Goal: Transaction & Acquisition: Purchase product/service

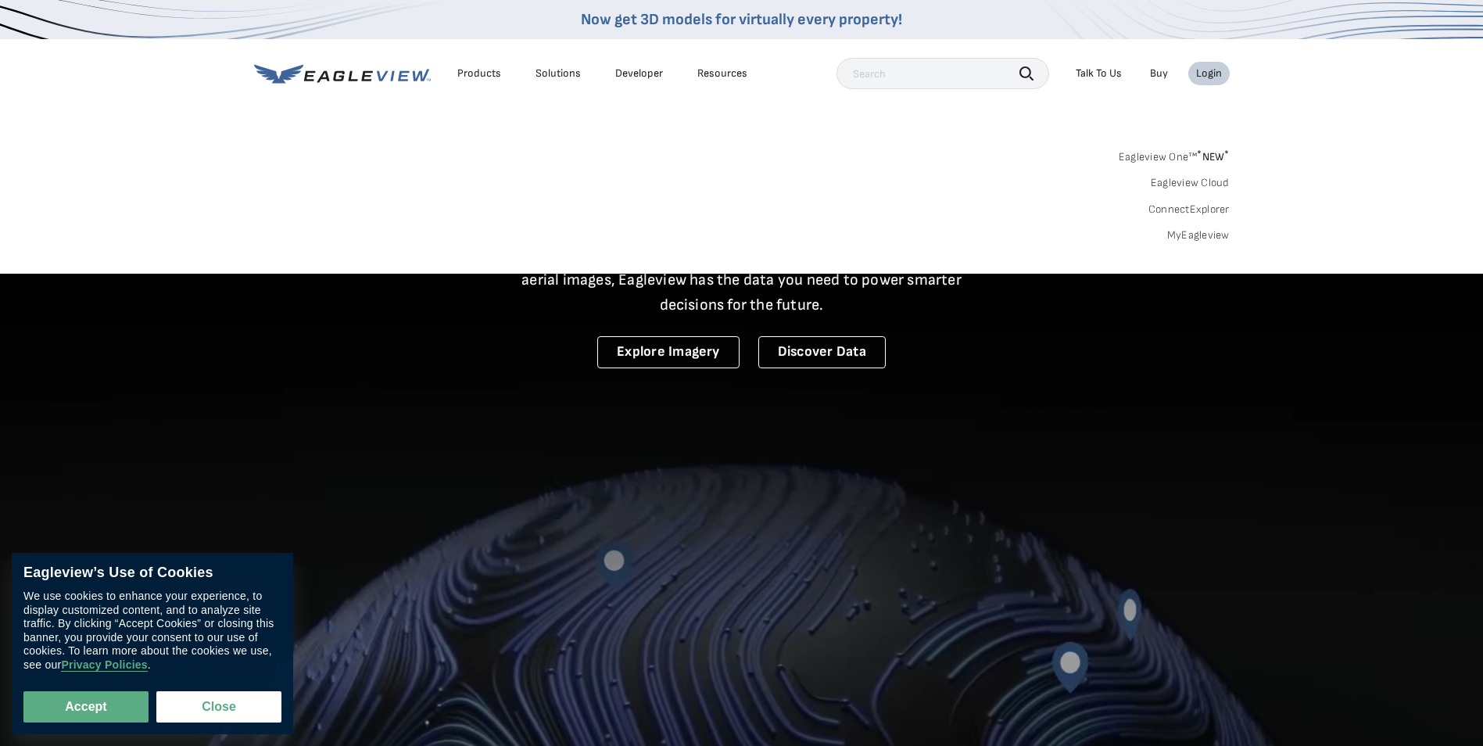
click at [1182, 231] on link "MyEagleview" at bounding box center [1198, 235] width 63 height 14
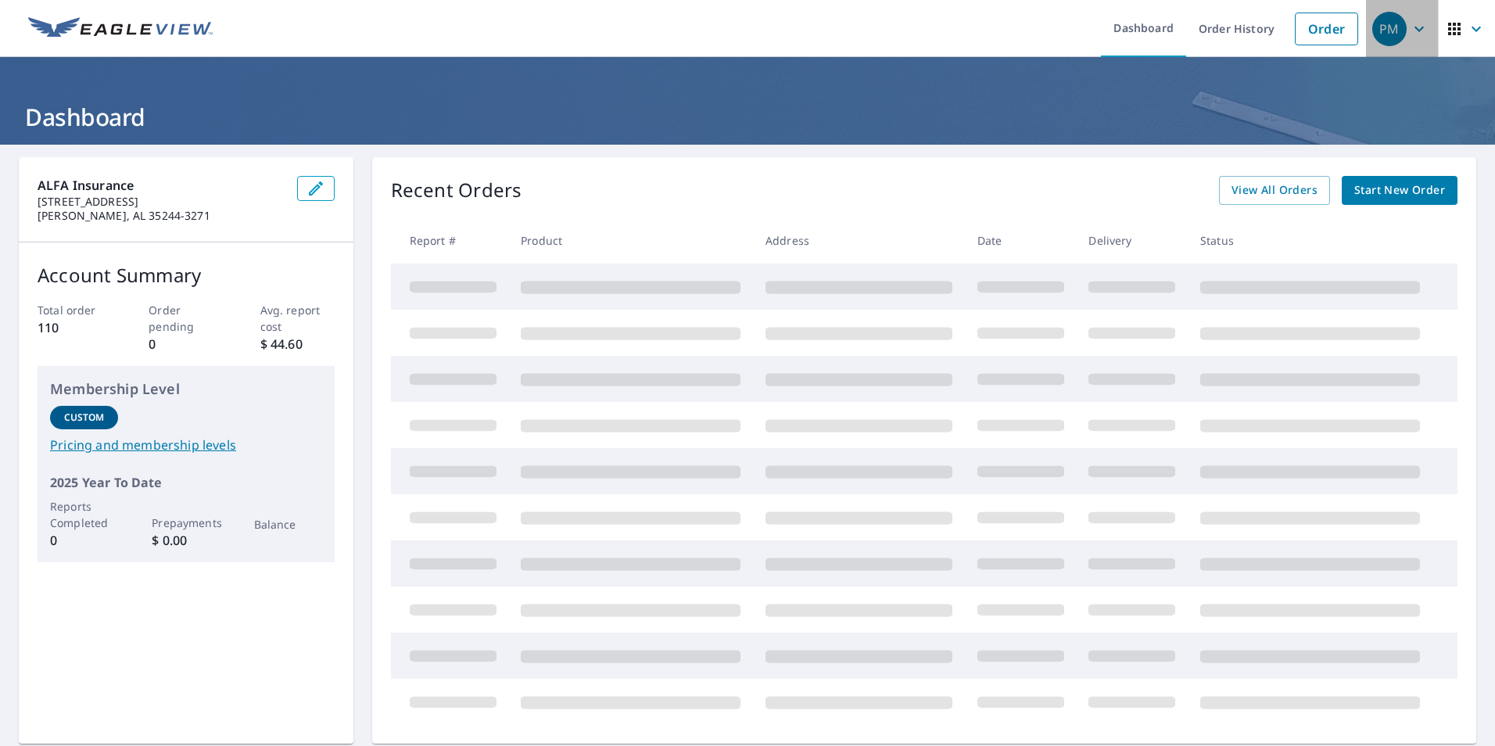
click at [1409, 32] on icon "button" at bounding box center [1418, 29] width 19 height 19
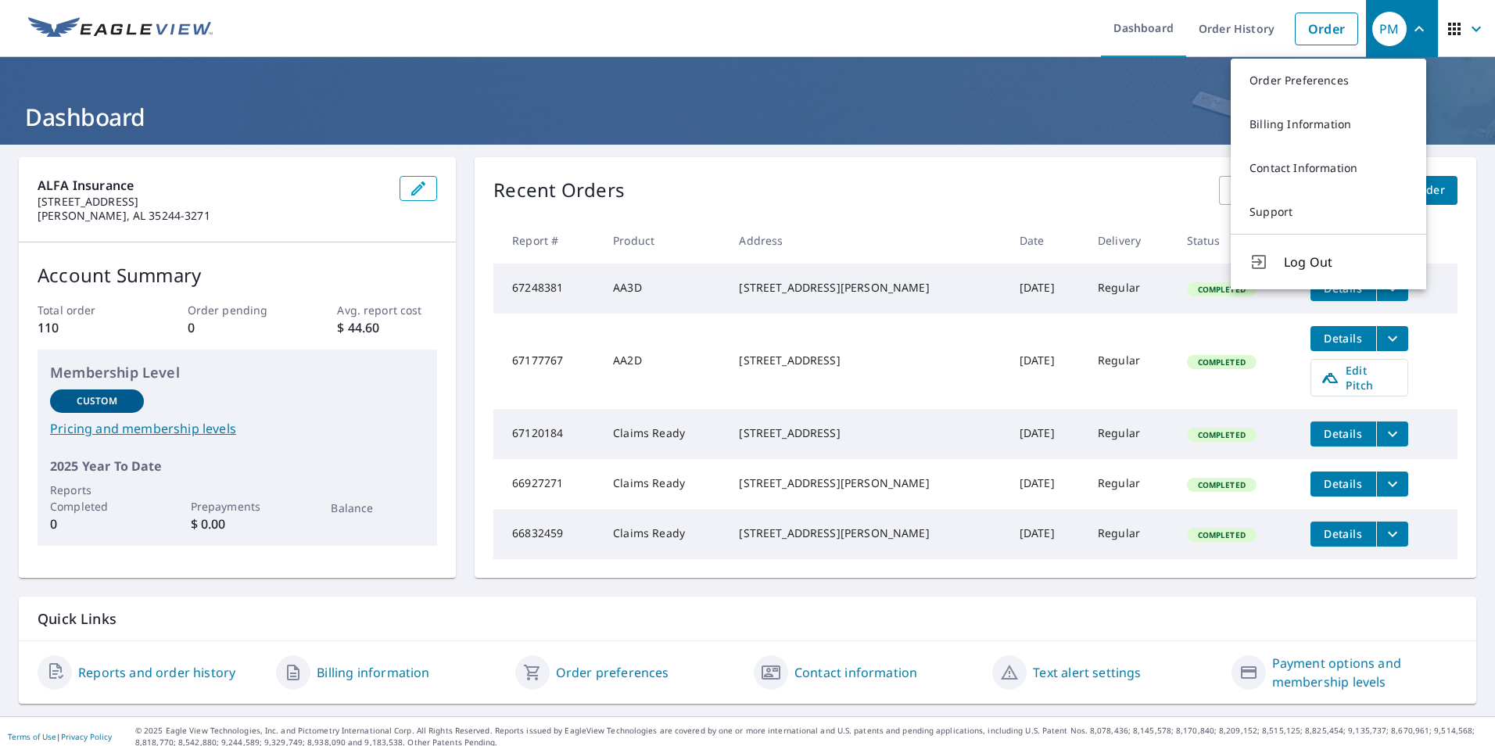
click at [908, 195] on div "Recent Orders View All Orders Start New Order" at bounding box center [975, 190] width 964 height 29
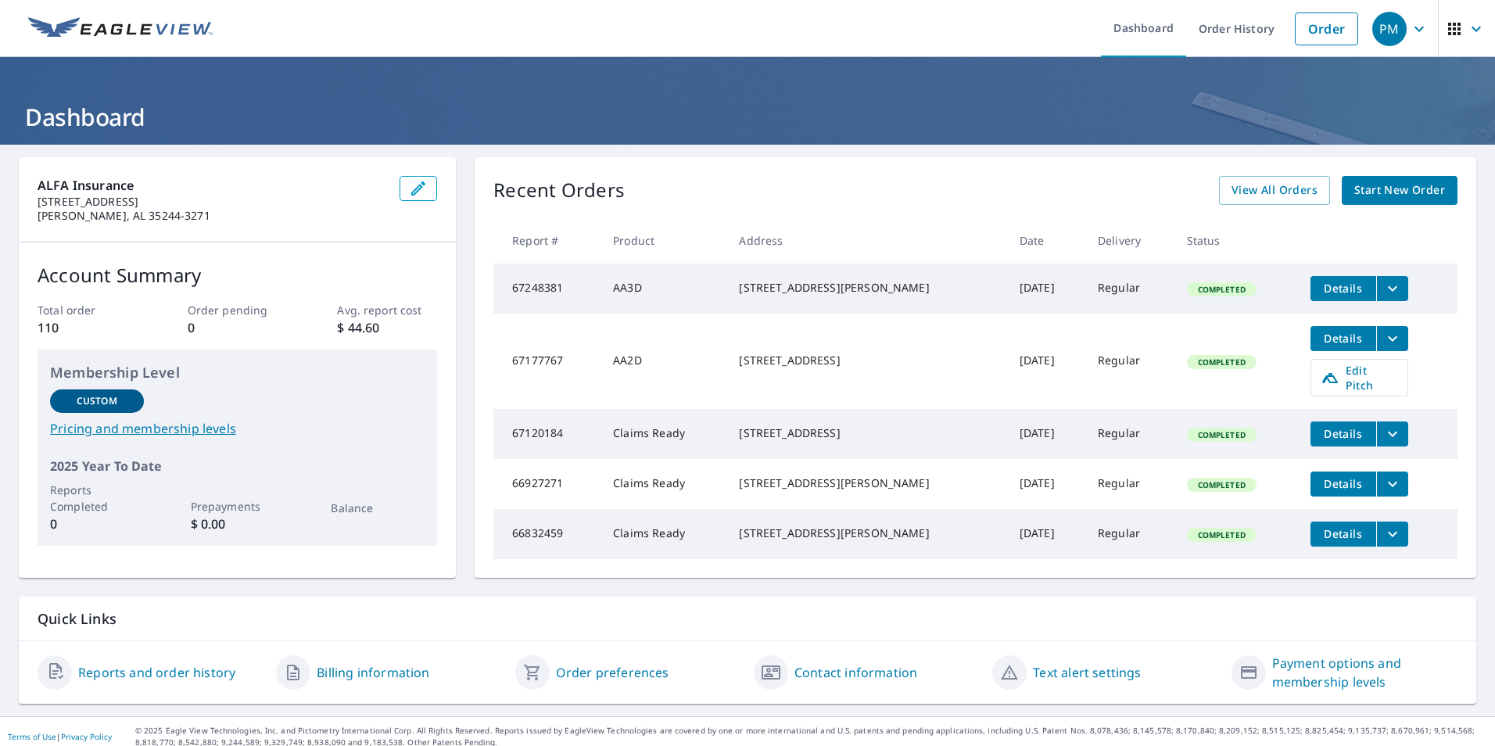
click at [1372, 195] on span "Start New Order" at bounding box center [1399, 191] width 91 height 20
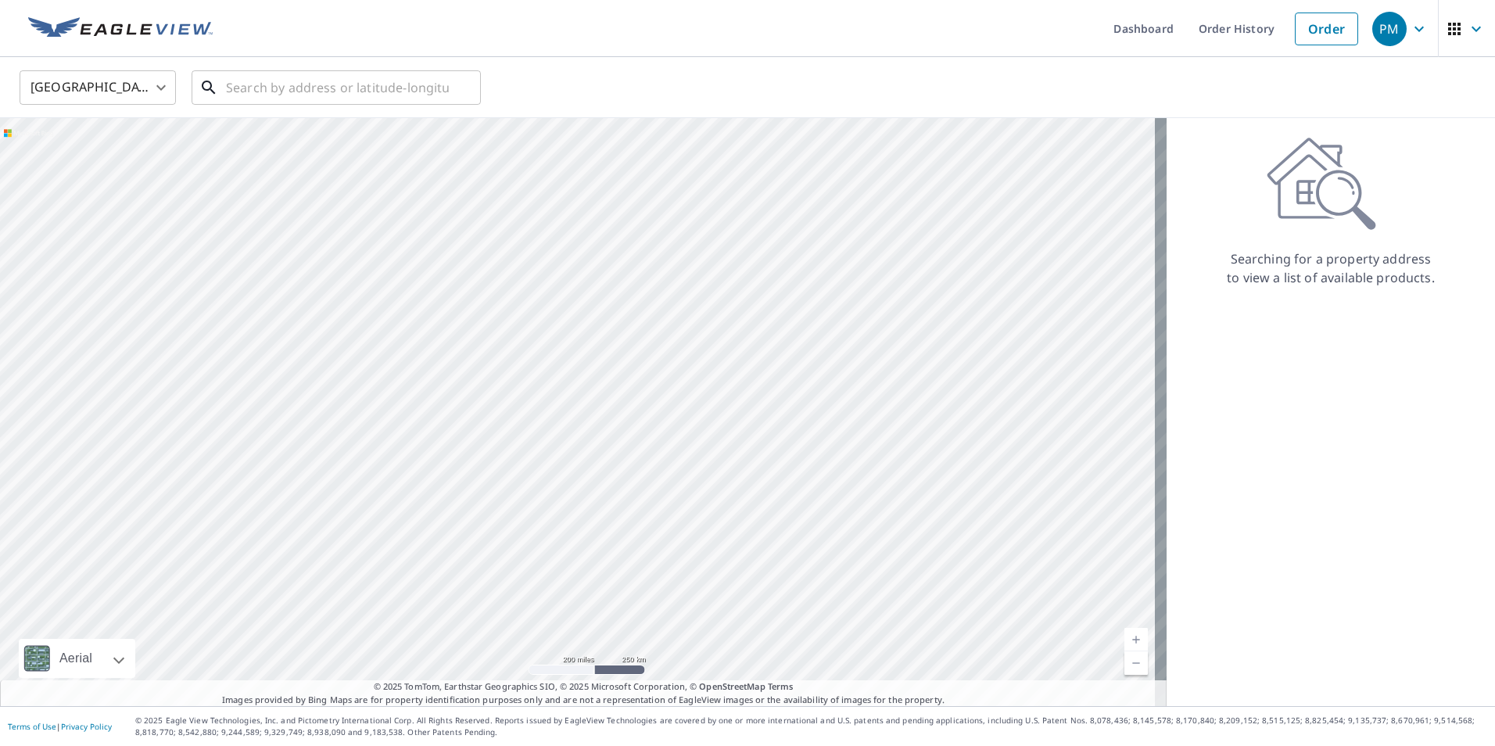
click at [280, 92] on input "text" at bounding box center [337, 88] width 223 height 44
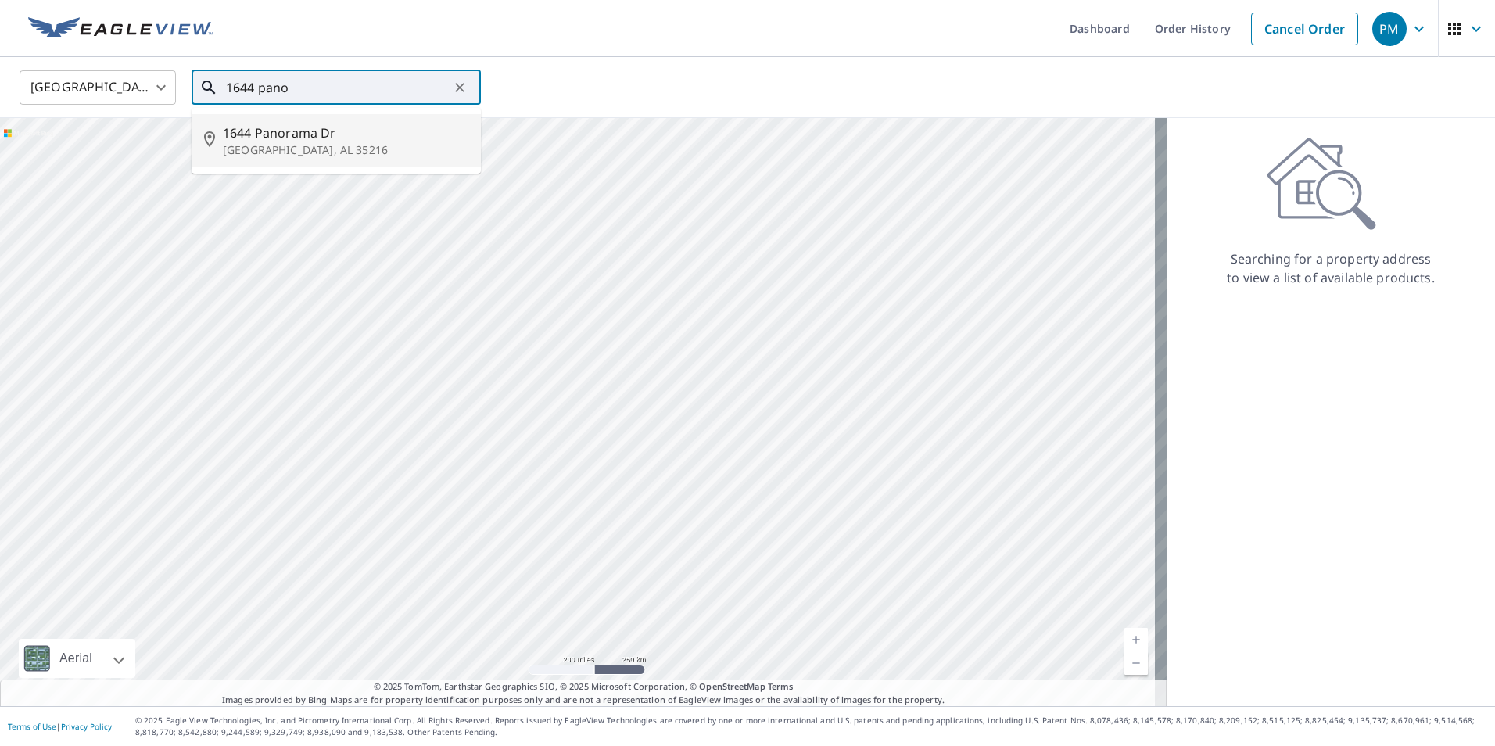
click at [300, 144] on p "[GEOGRAPHIC_DATA], AL 35216" at bounding box center [345, 150] width 245 height 16
type input "[STREET_ADDRESS][PERSON_NAME]"
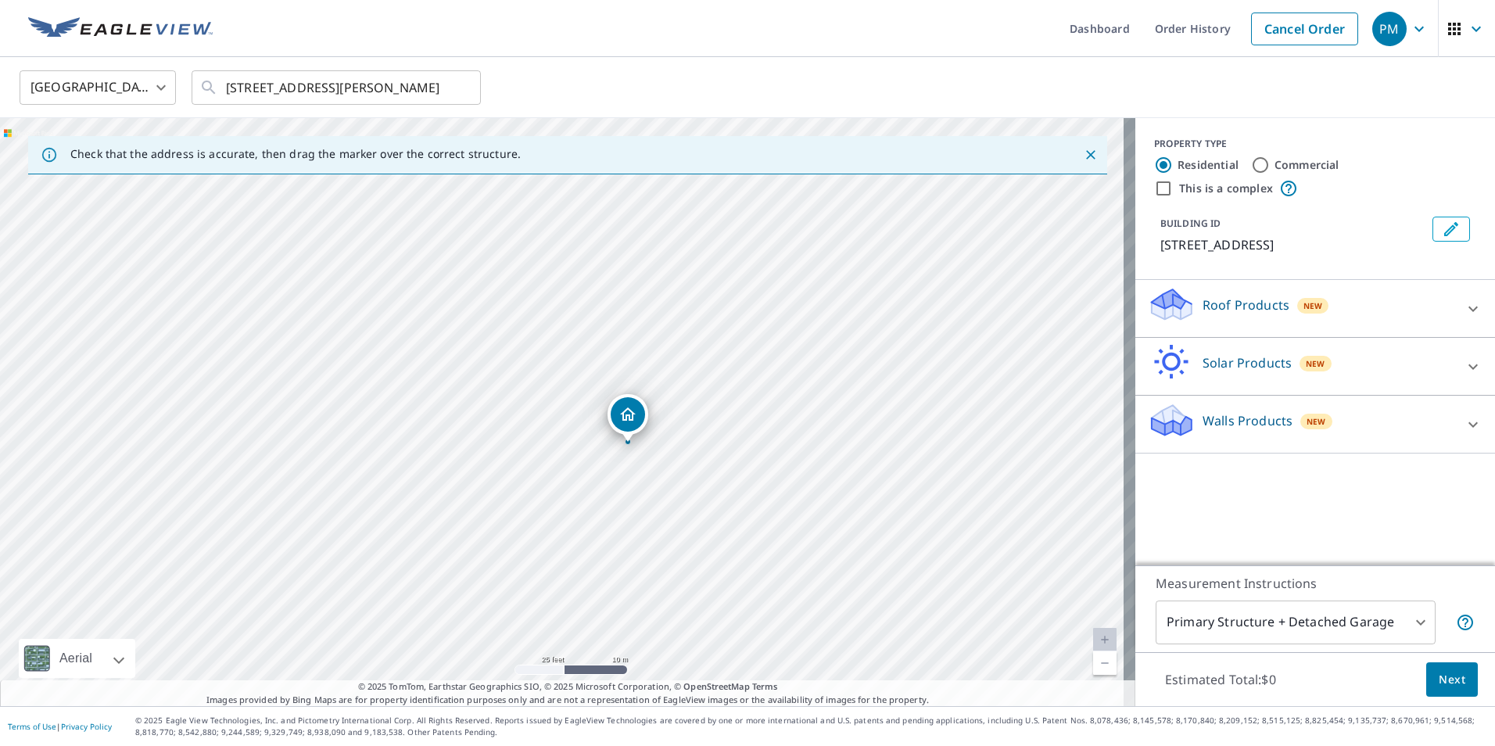
click at [1463, 308] on icon at bounding box center [1472, 308] width 19 height 19
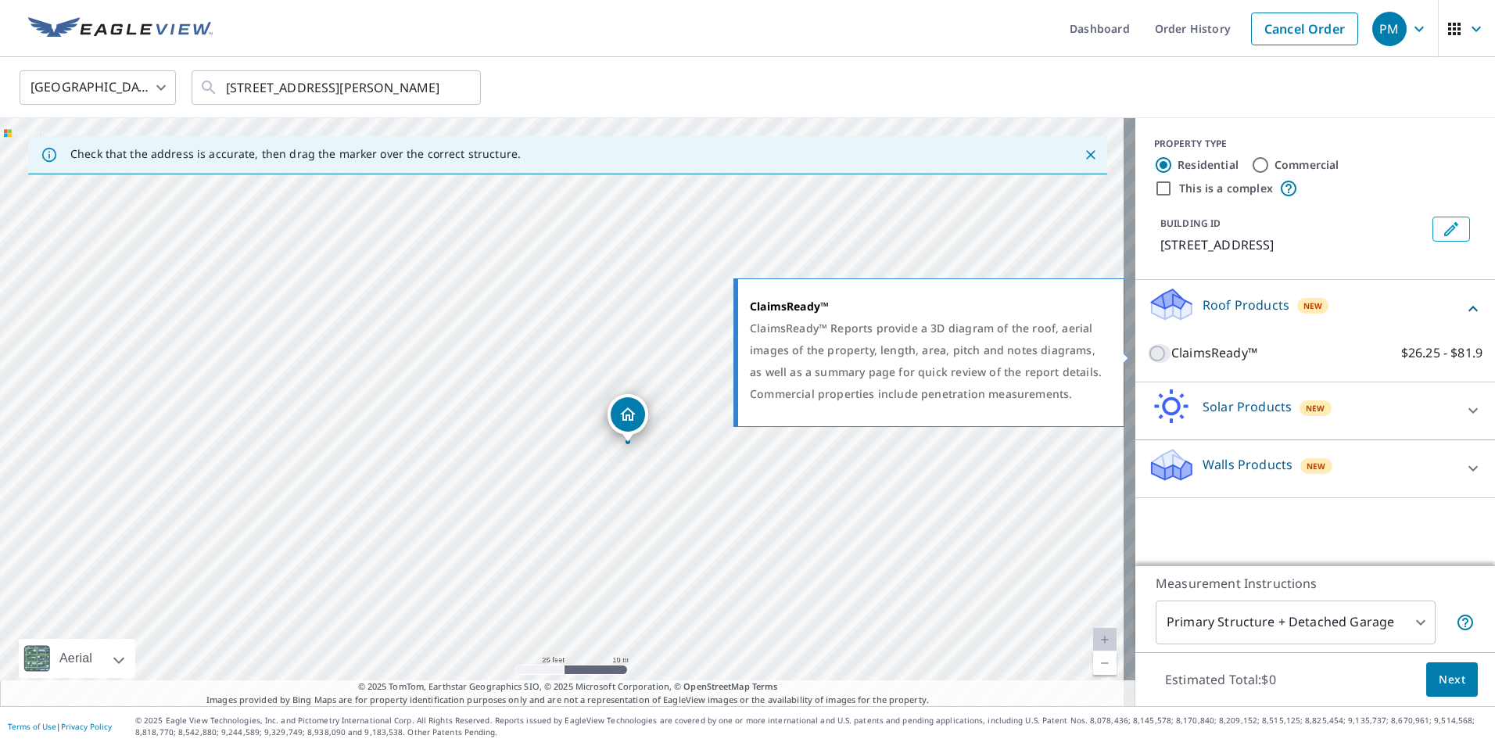
click at [1152, 356] on input "ClaimsReady™ $26.25 - $81.9" at bounding box center [1159, 353] width 23 height 19
checkbox input "true"
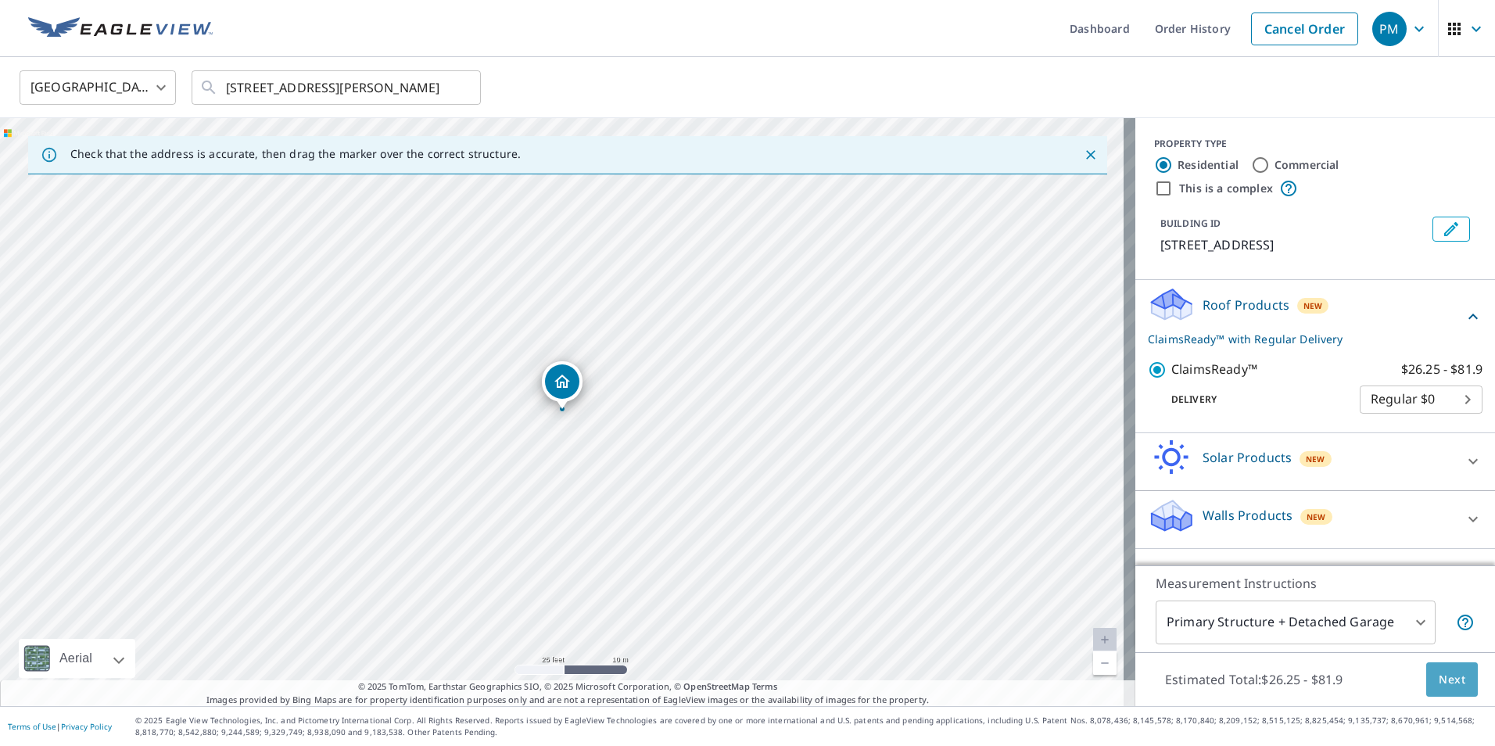
click at [1438, 676] on span "Next" at bounding box center [1451, 680] width 27 height 20
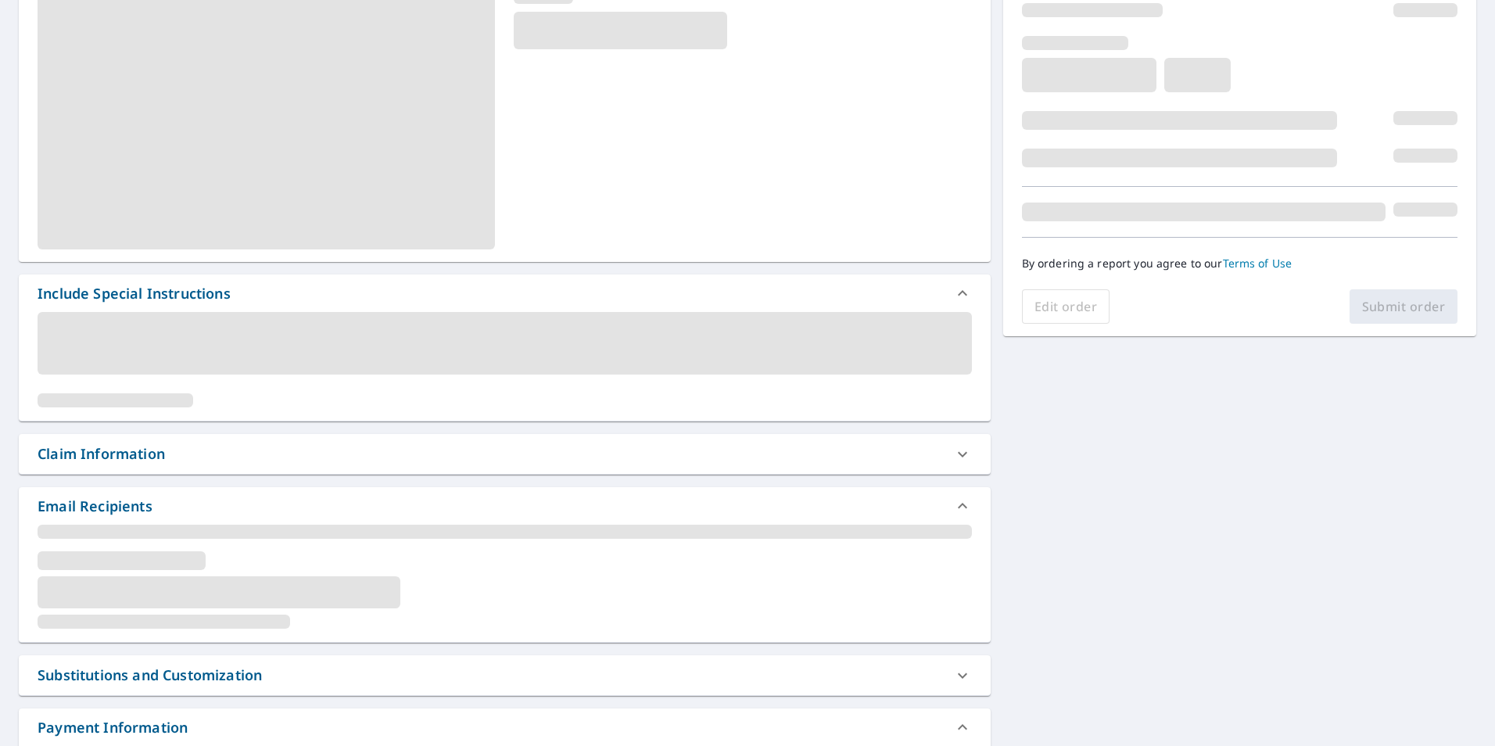
scroll to position [235, 0]
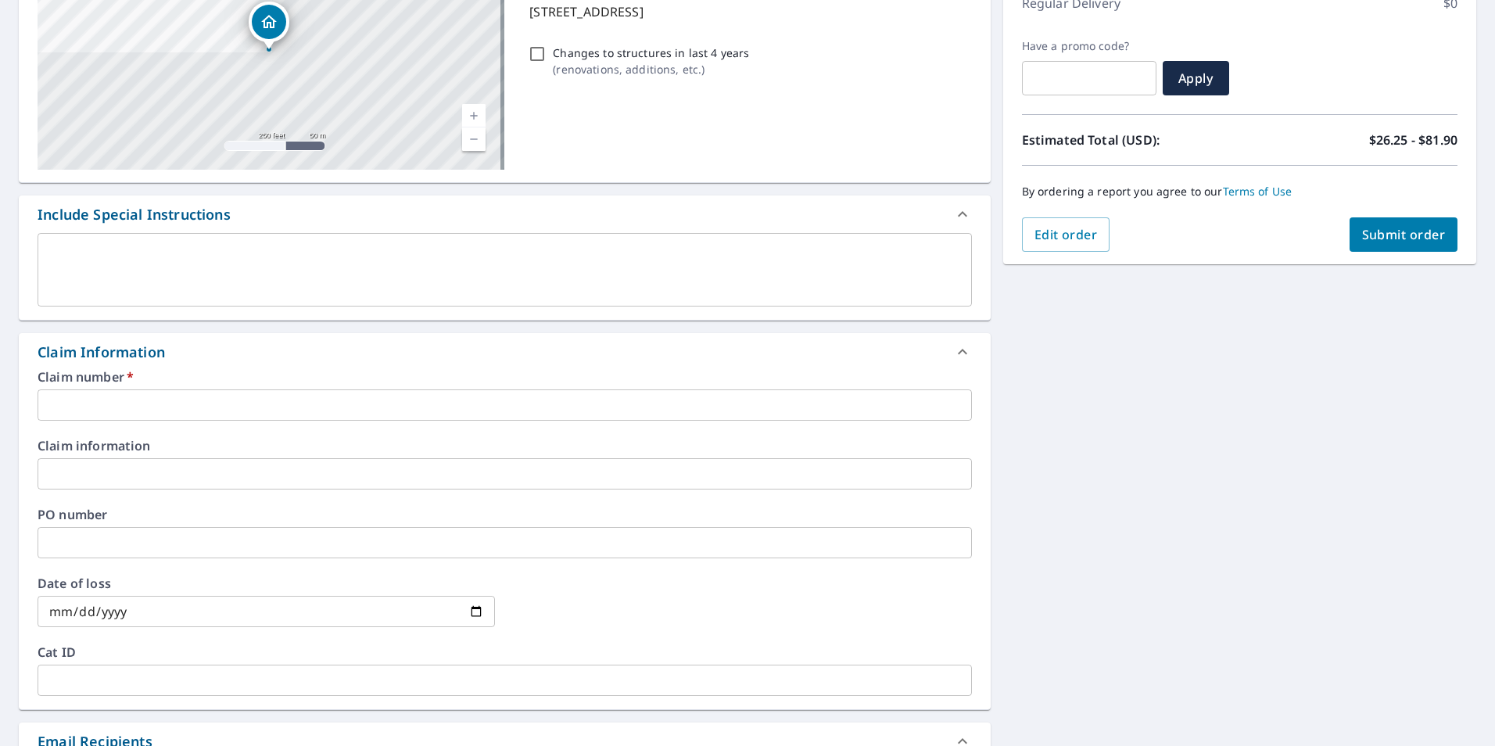
click at [131, 401] on input "text" at bounding box center [505, 404] width 934 height 31
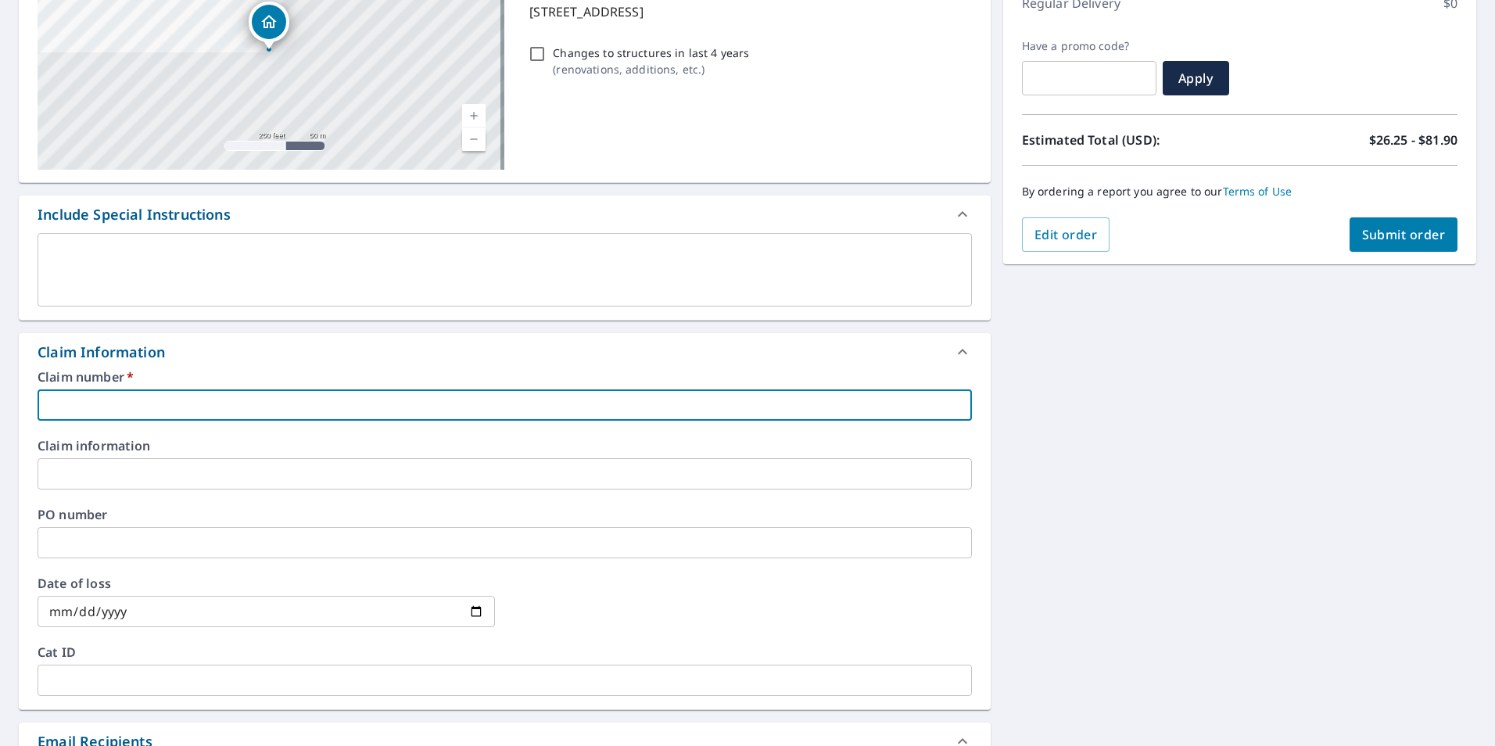
paste input "H0001088220"
type input "H0001088220"
click at [152, 479] on input "text" at bounding box center [505, 473] width 934 height 31
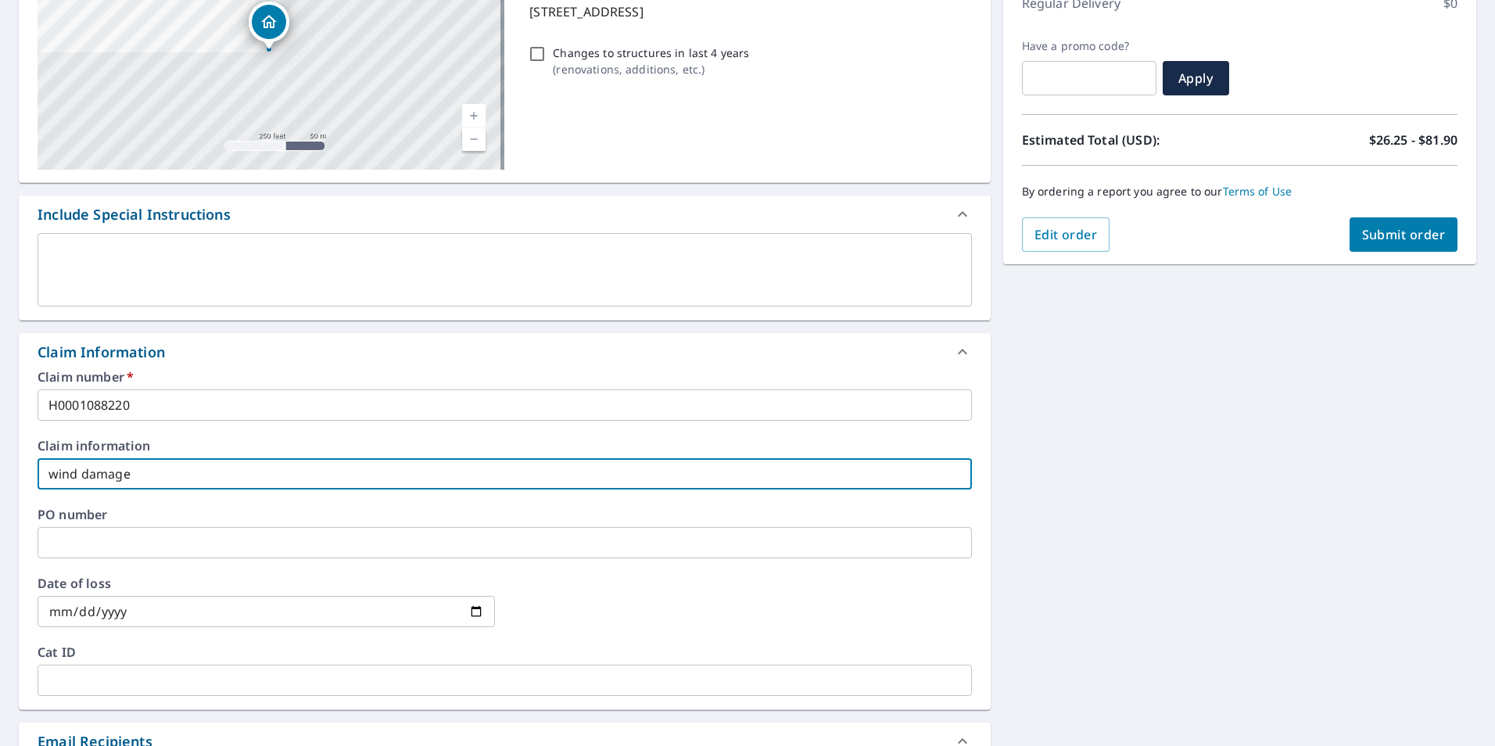
type input "wind damage"
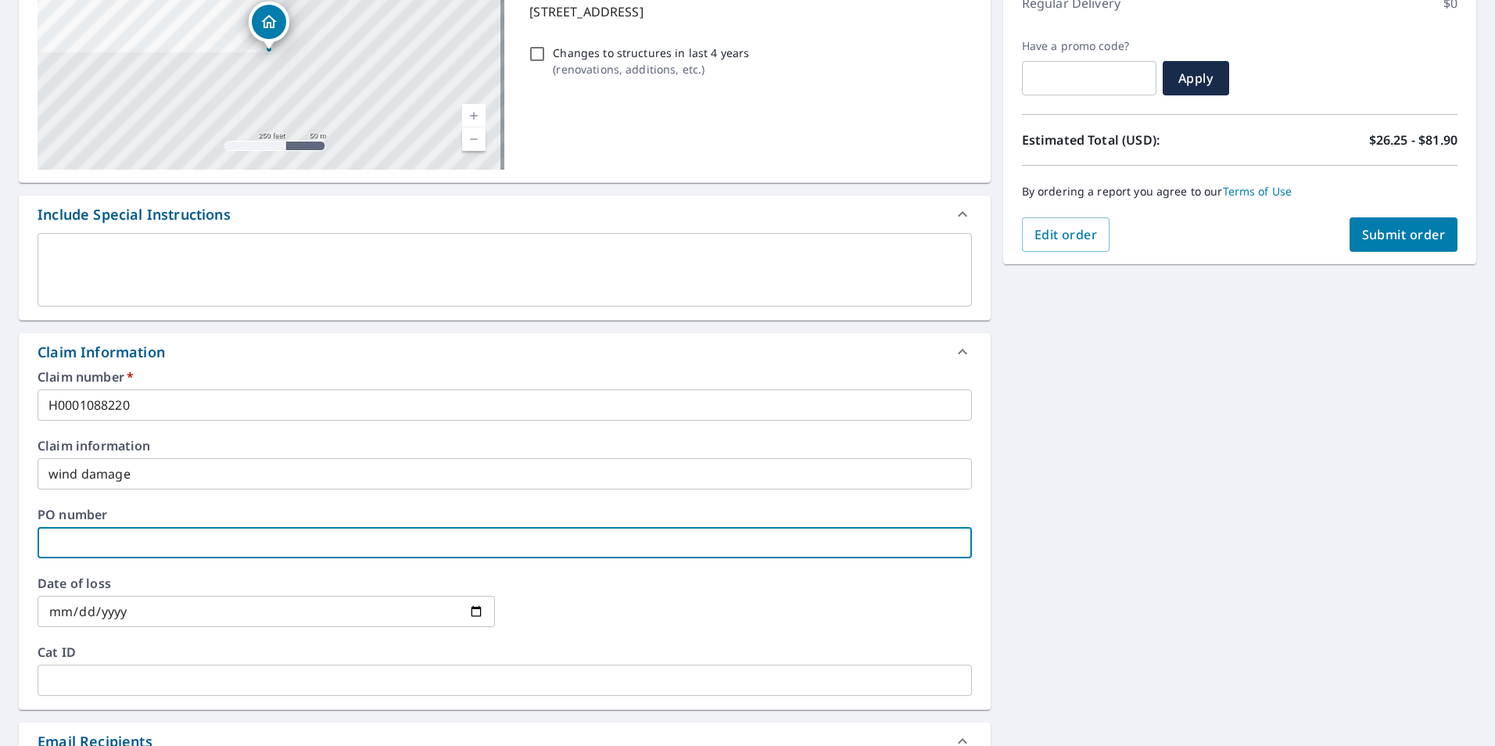
click at [145, 546] on input "text" at bounding box center [505, 542] width 934 height 31
paste input "19000132705"
type input "19000132705"
click at [471, 610] on input "date" at bounding box center [266, 611] width 457 height 31
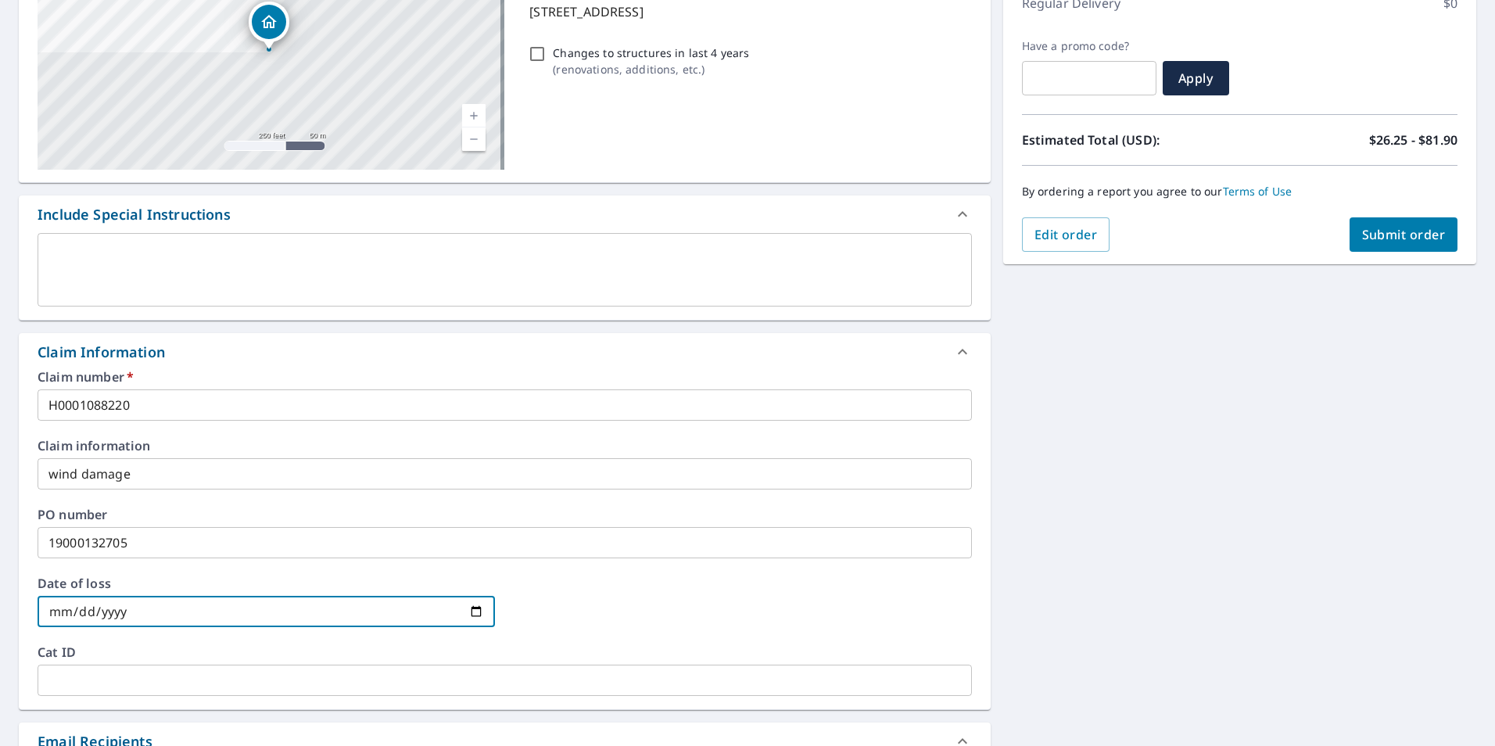
type input "[DATE]"
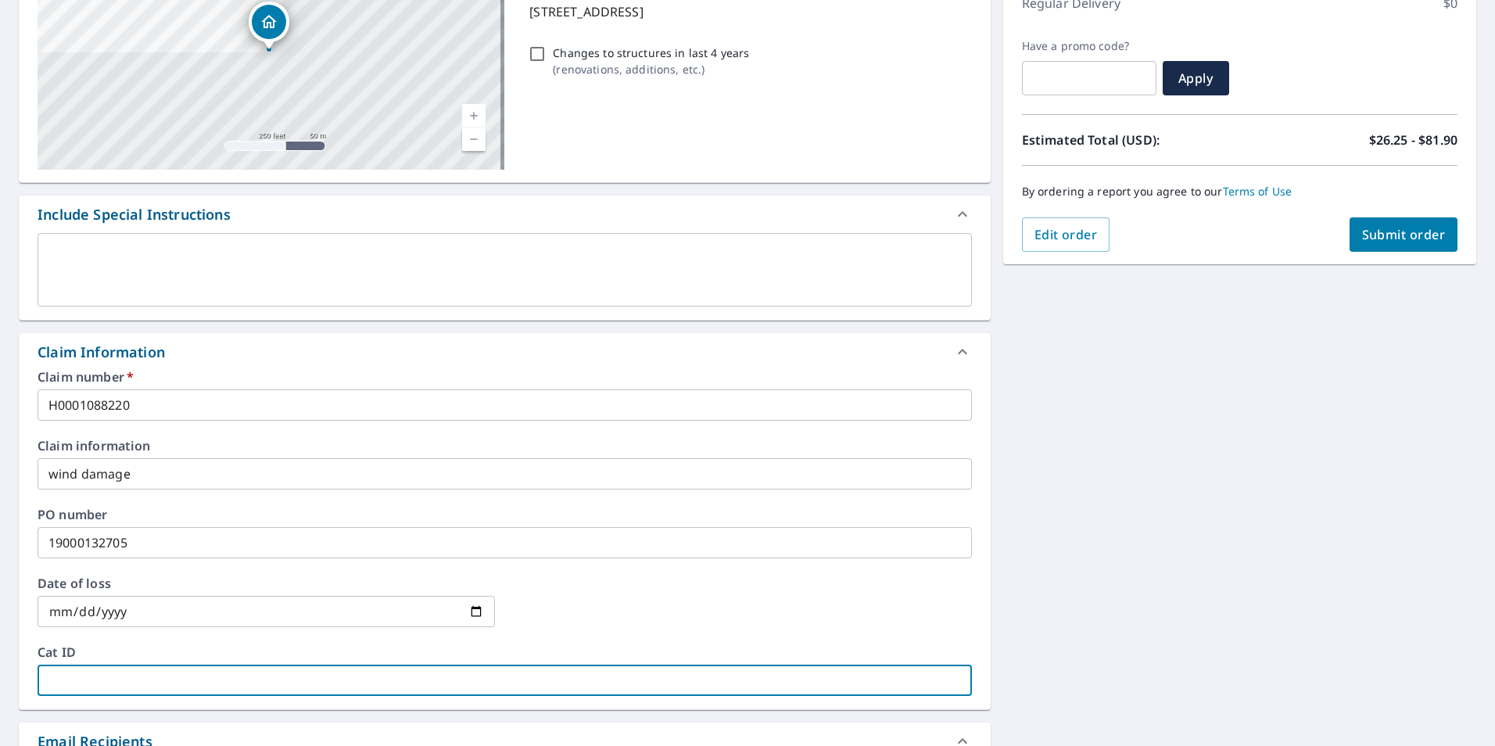
click at [268, 682] on input "text" at bounding box center [505, 679] width 934 height 31
type input "g"
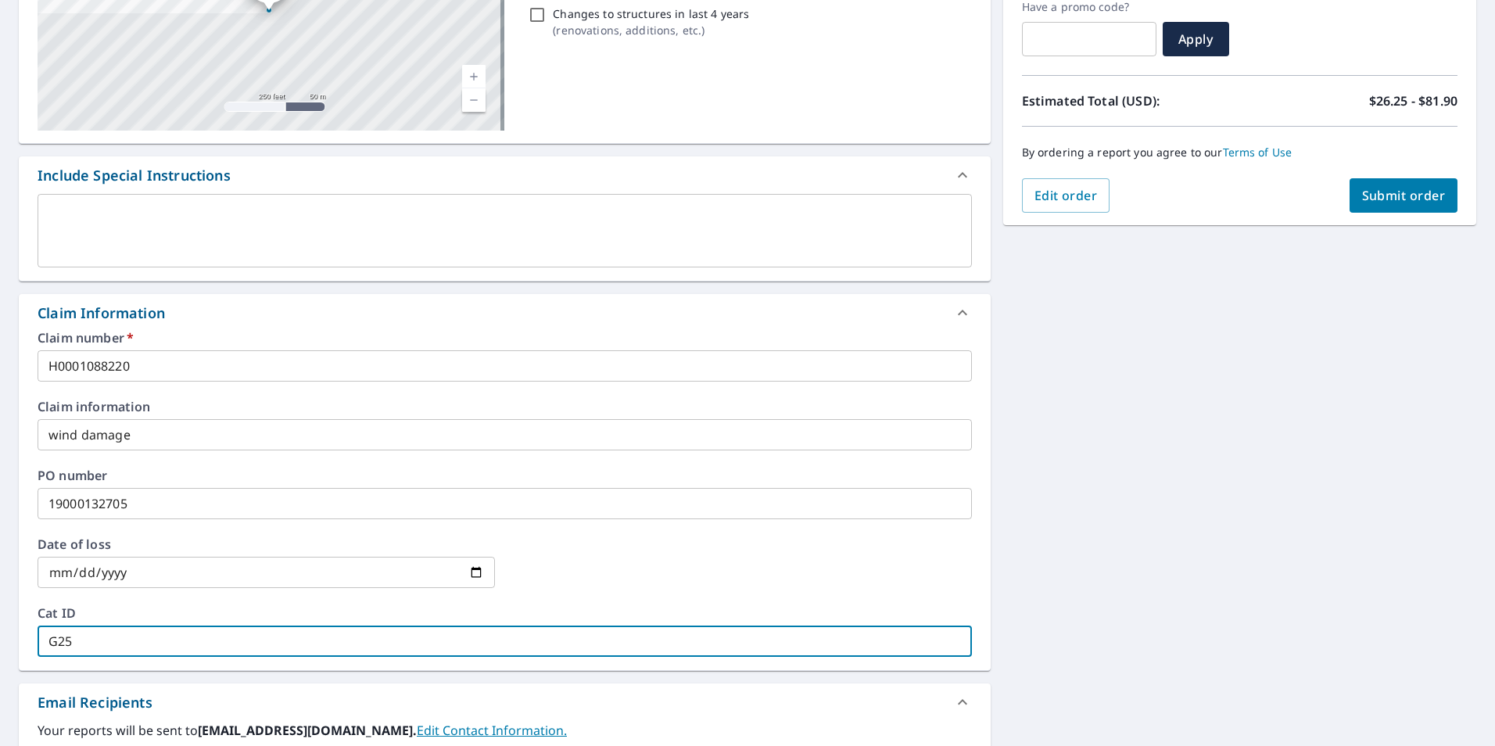
scroll to position [156, 0]
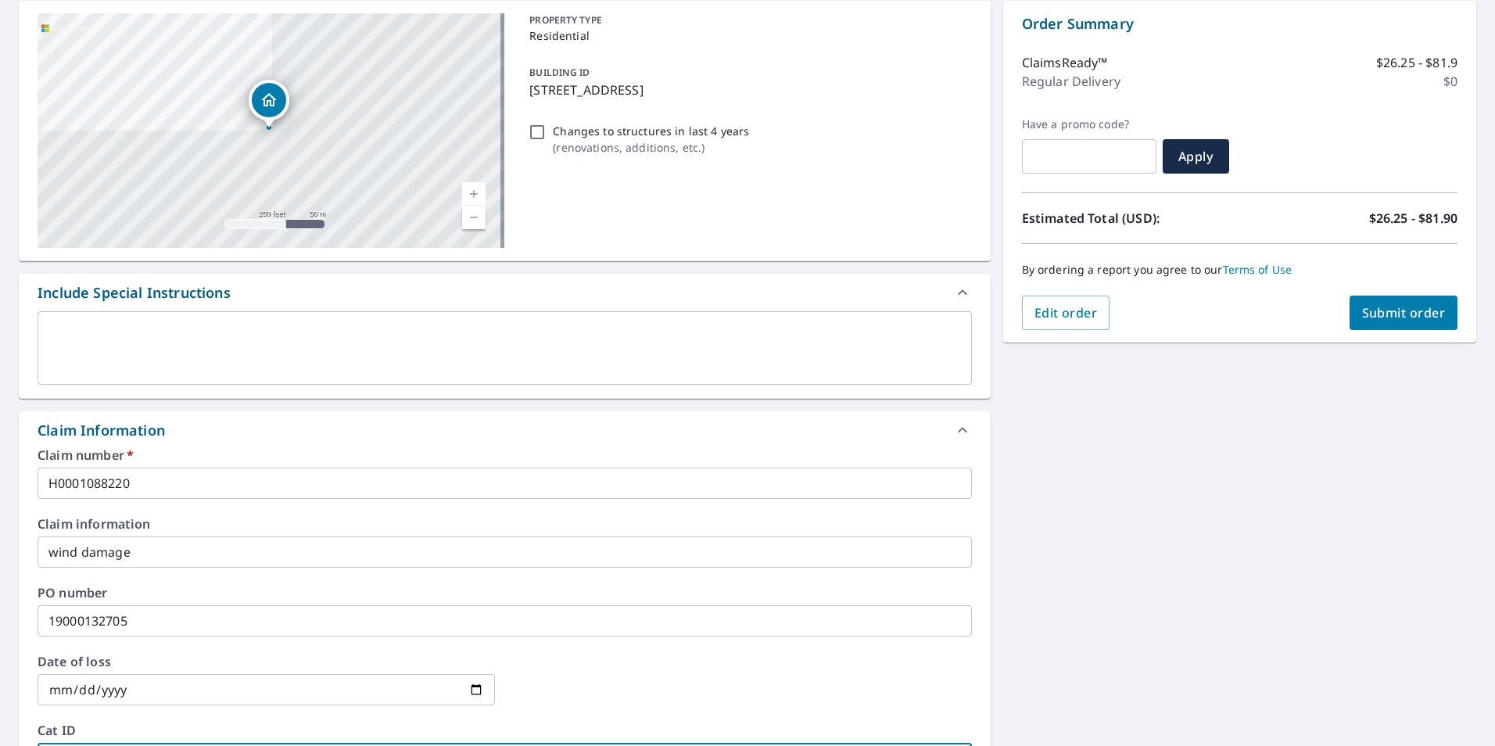
type input "G25"
click at [1395, 319] on span "Submit order" at bounding box center [1404, 312] width 84 height 17
